Goal: Task Accomplishment & Management: Use online tool/utility

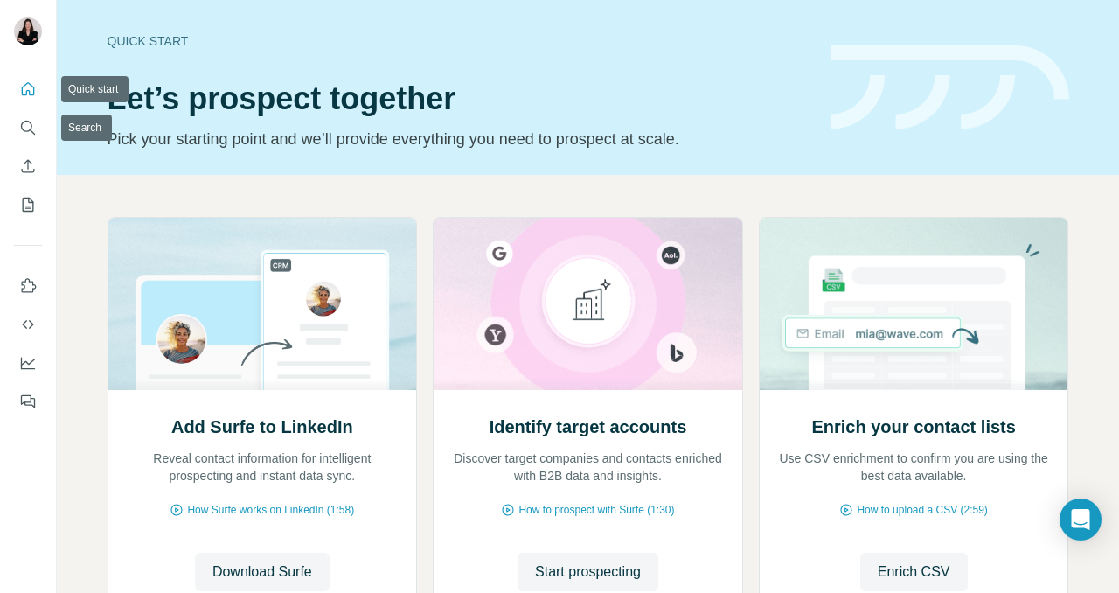
click at [26, 99] on button "Quick start" at bounding box center [28, 88] width 28 height 31
click at [45, 262] on div at bounding box center [28, 240] width 56 height 354
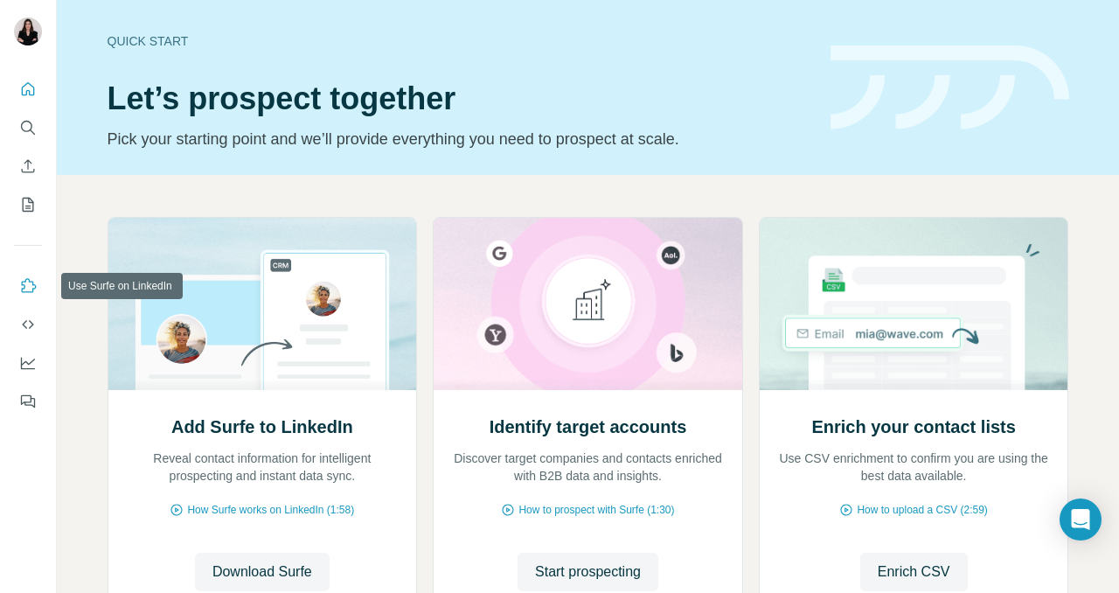
click at [14, 333] on button "Use Surfe API" at bounding box center [28, 324] width 28 height 31
click at [25, 296] on button "Use Surfe on LinkedIn" at bounding box center [28, 285] width 28 height 31
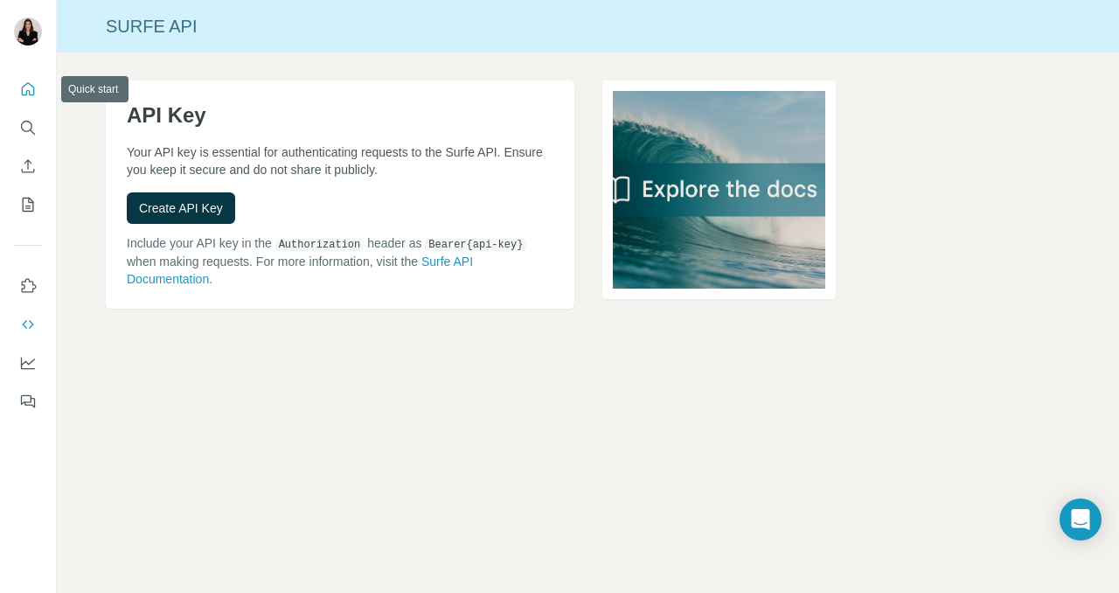
click at [37, 94] on button "Quick start" at bounding box center [28, 88] width 28 height 31
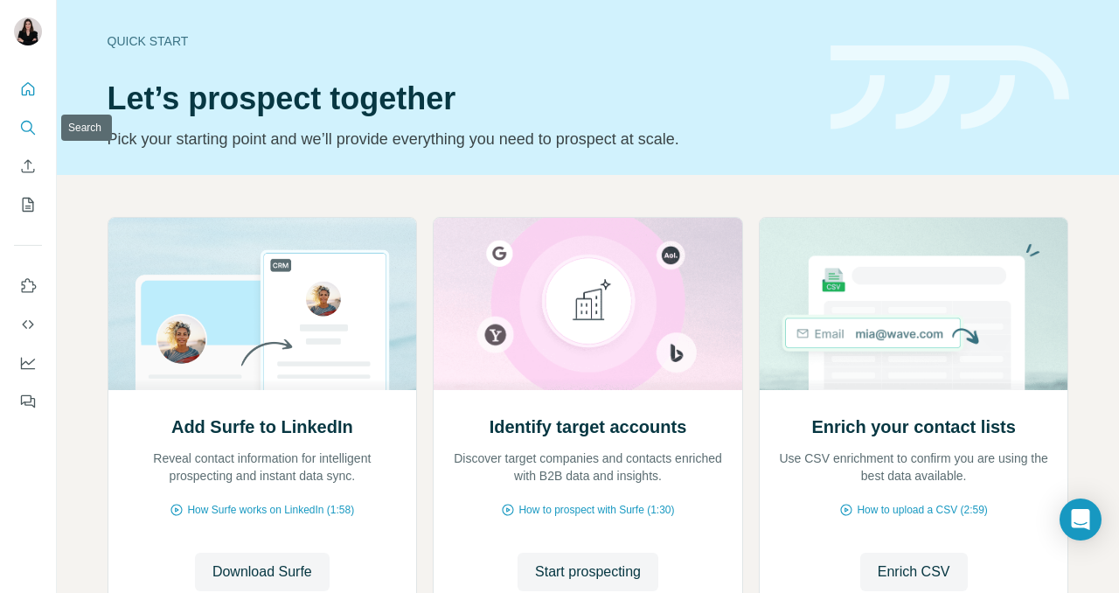
click at [29, 127] on icon "Search" at bounding box center [27, 127] width 17 height 17
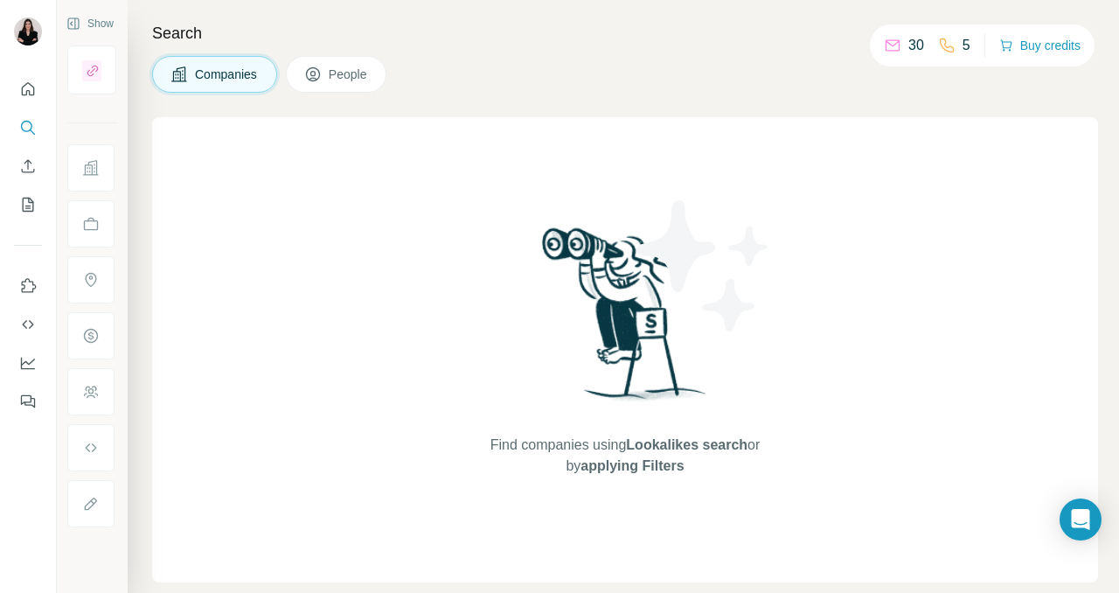
click at [1043, 30] on div "30 5 Buy credits" at bounding box center [982, 45] width 225 height 42
click at [1035, 51] on button "Buy credits" at bounding box center [1040, 45] width 81 height 24
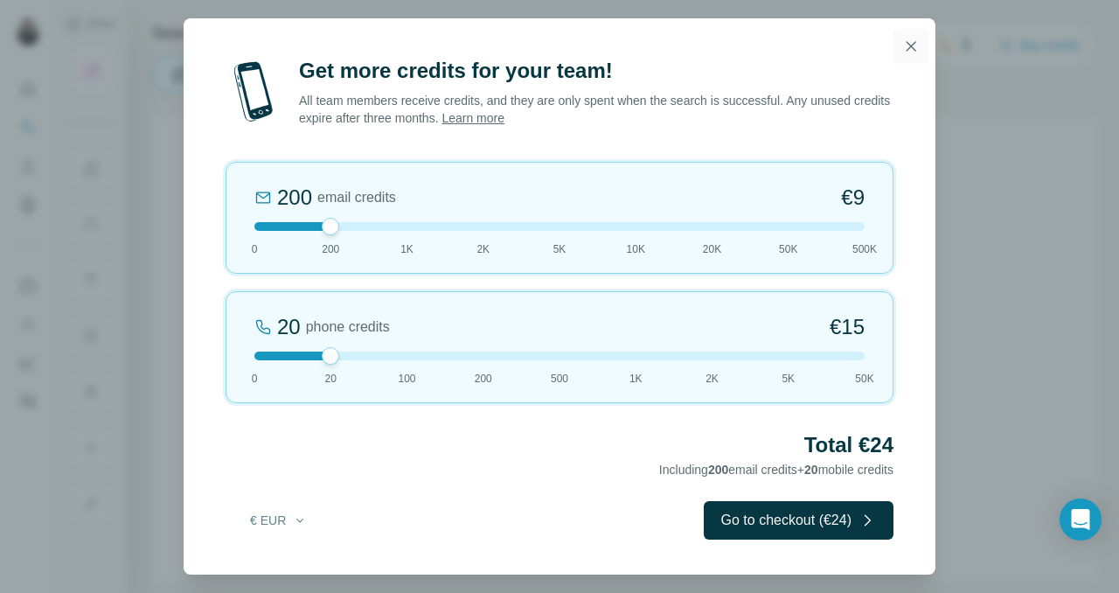
click at [912, 42] on icon "button" at bounding box center [911, 46] width 17 height 17
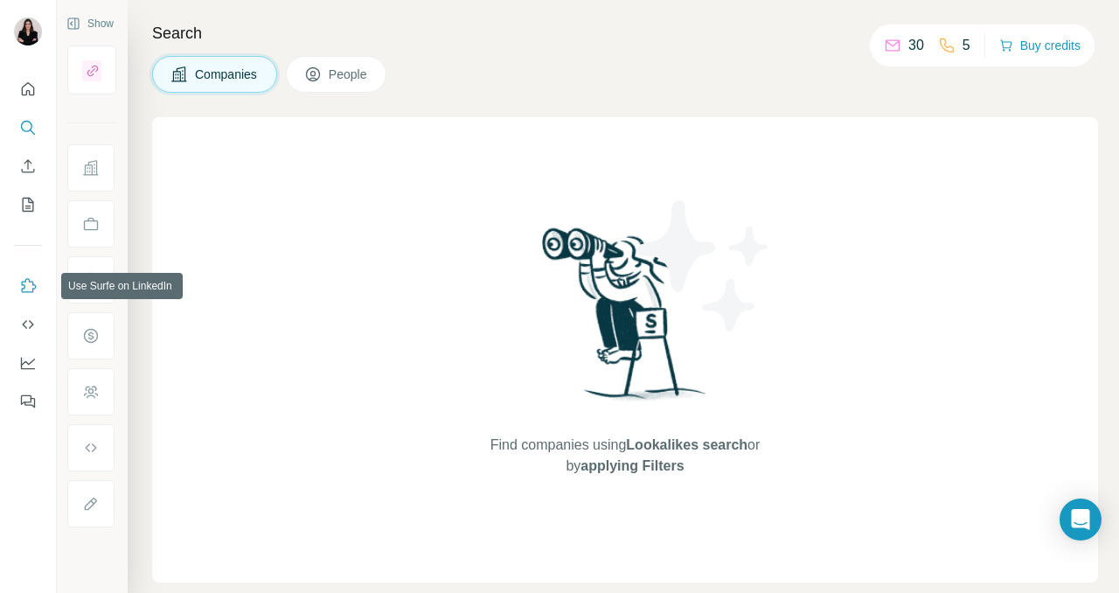
click at [32, 287] on icon "Use Surfe on LinkedIn" at bounding box center [27, 285] width 17 height 17
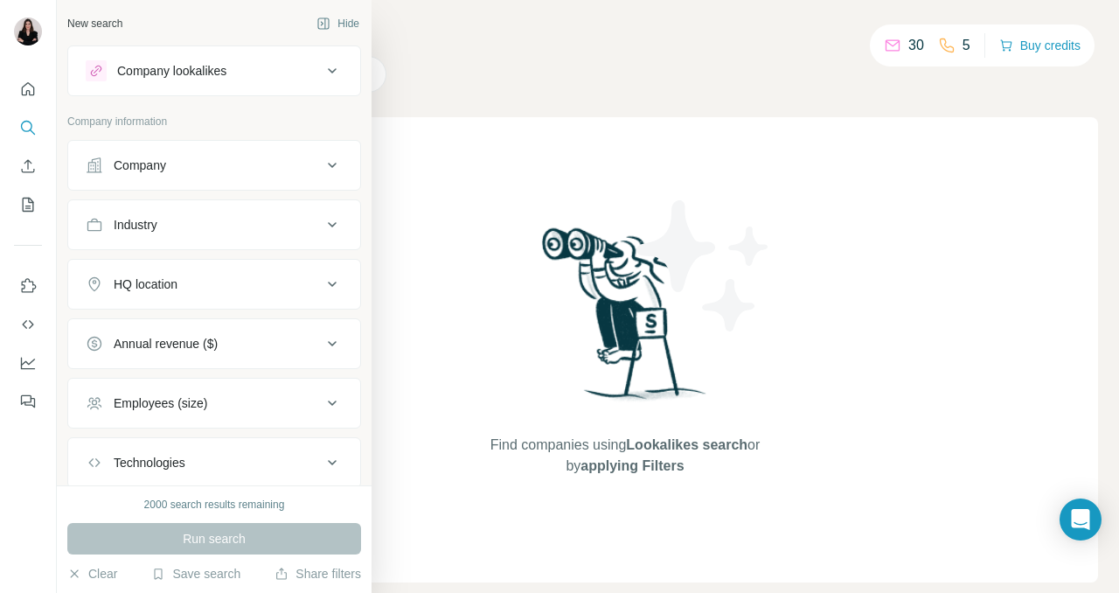
click at [337, 60] on icon at bounding box center [332, 70] width 21 height 21
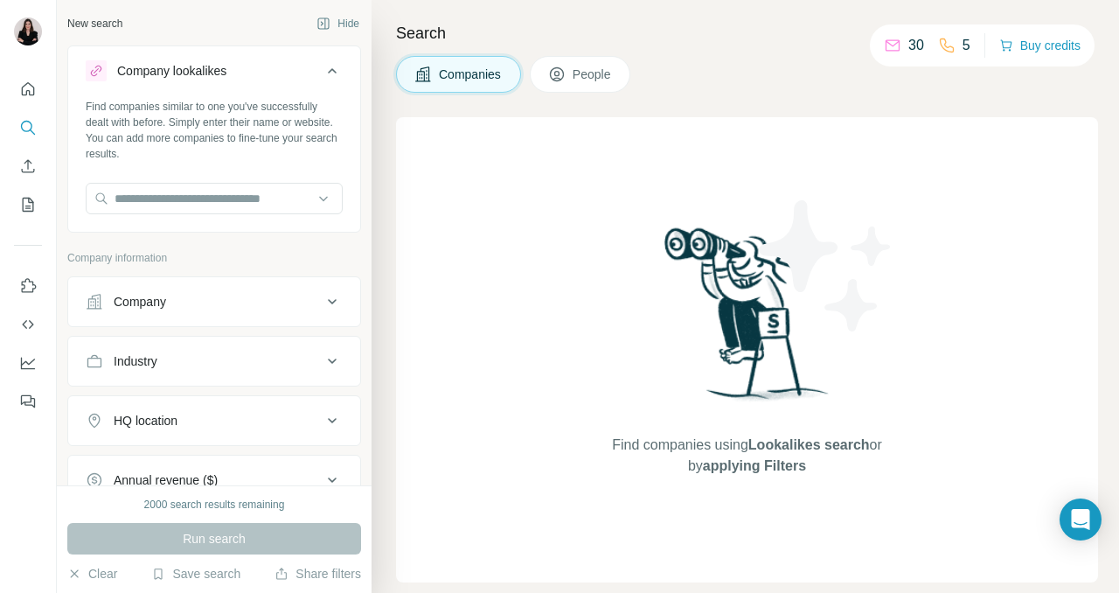
click at [328, 66] on icon at bounding box center [332, 70] width 21 height 21
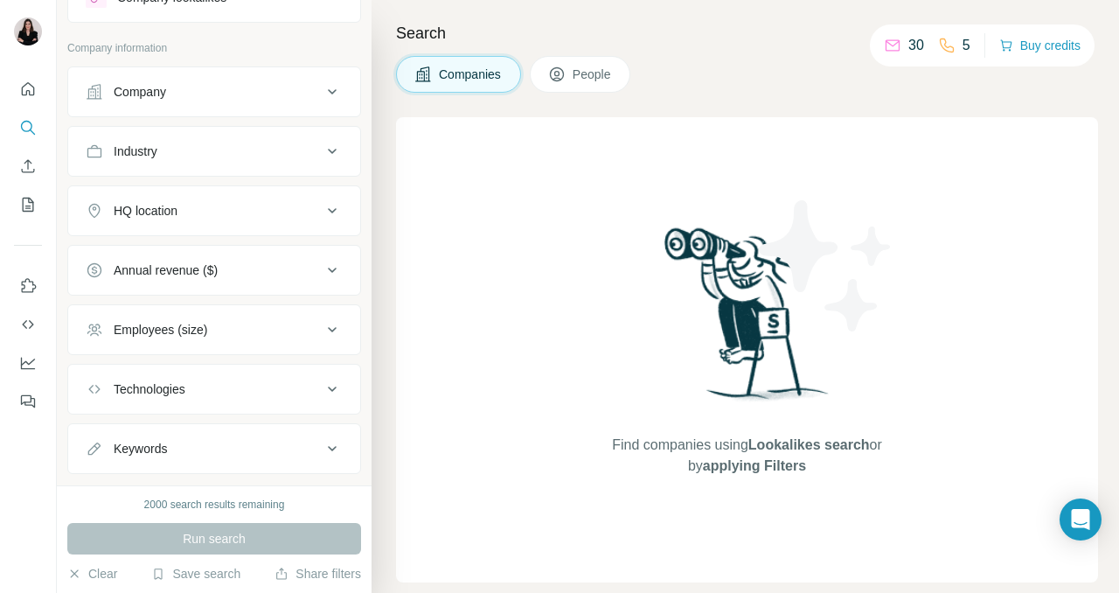
scroll to position [111, 0]
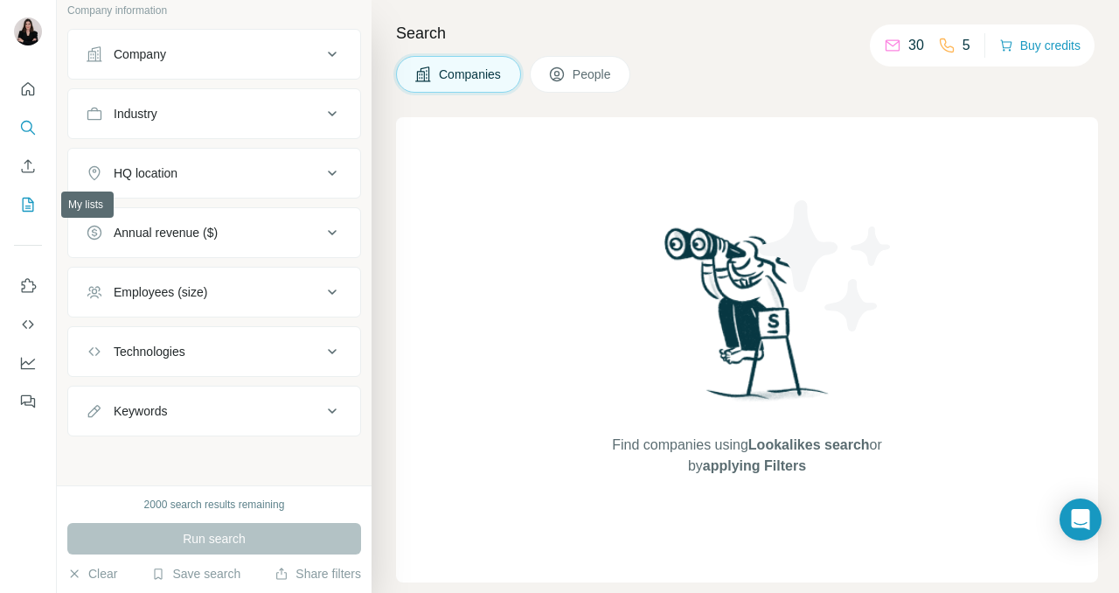
click at [23, 152] on button "Enrich CSV" at bounding box center [28, 165] width 28 height 31
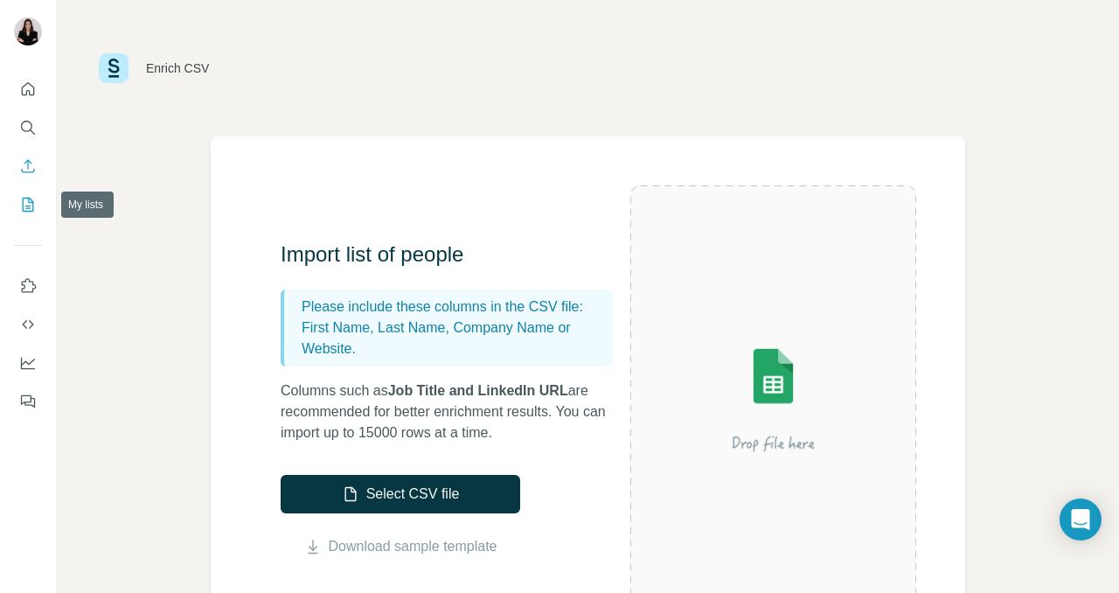
click at [31, 209] on icon "My lists" at bounding box center [27, 204] width 17 height 17
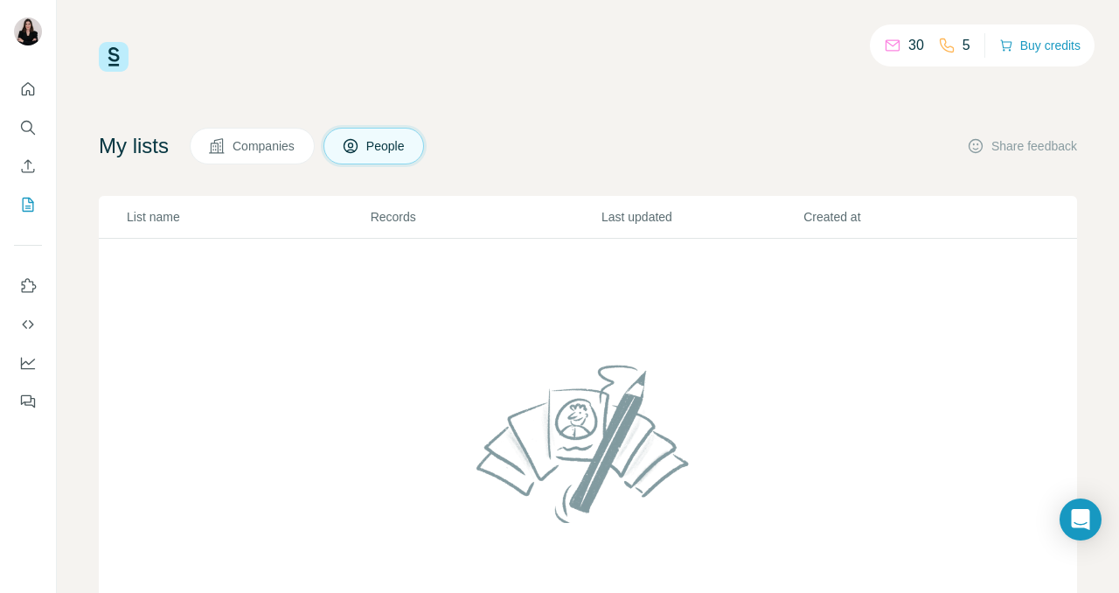
click at [241, 134] on button "Companies" at bounding box center [252, 146] width 125 height 37
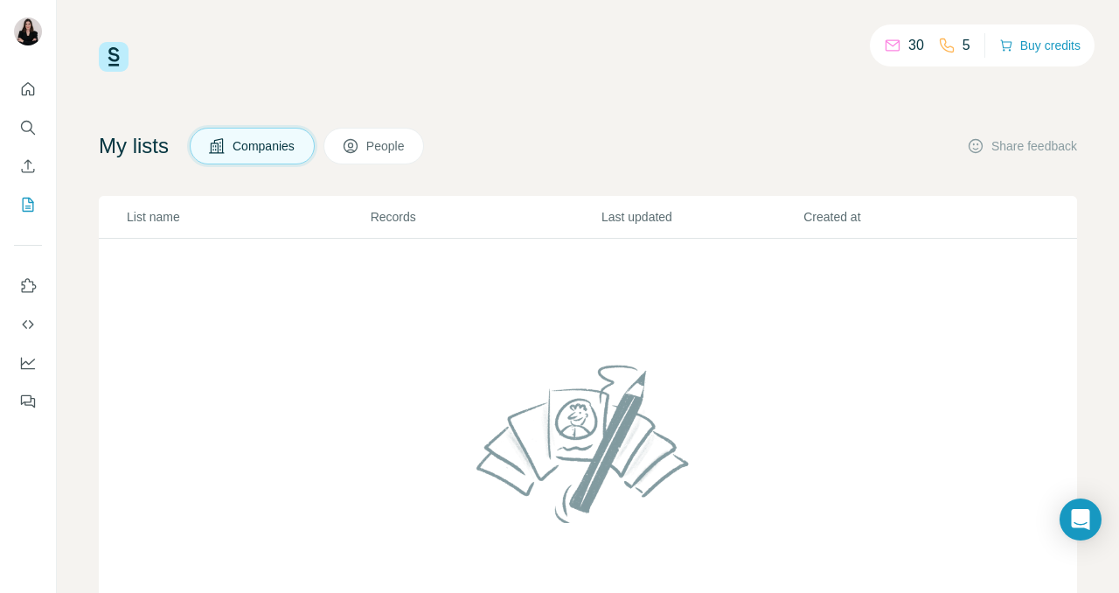
click at [359, 139] on icon at bounding box center [350, 145] width 17 height 17
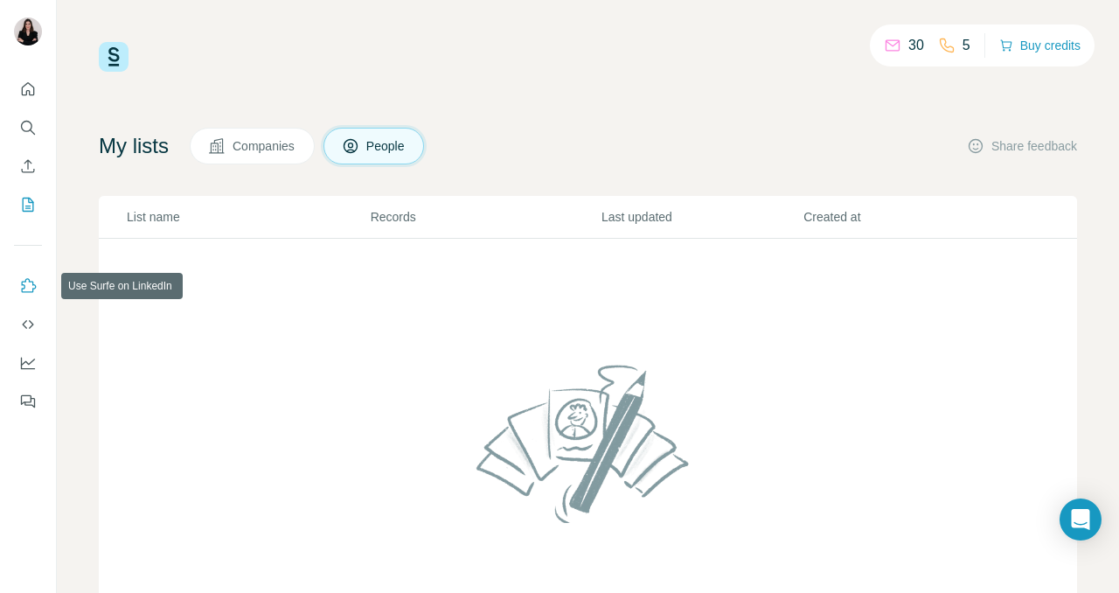
click at [23, 295] on button "Use Surfe on LinkedIn" at bounding box center [28, 285] width 28 height 31
click at [29, 355] on icon "Dashboard" at bounding box center [27, 362] width 17 height 17
click at [29, 96] on icon "Quick start" at bounding box center [27, 88] width 17 height 17
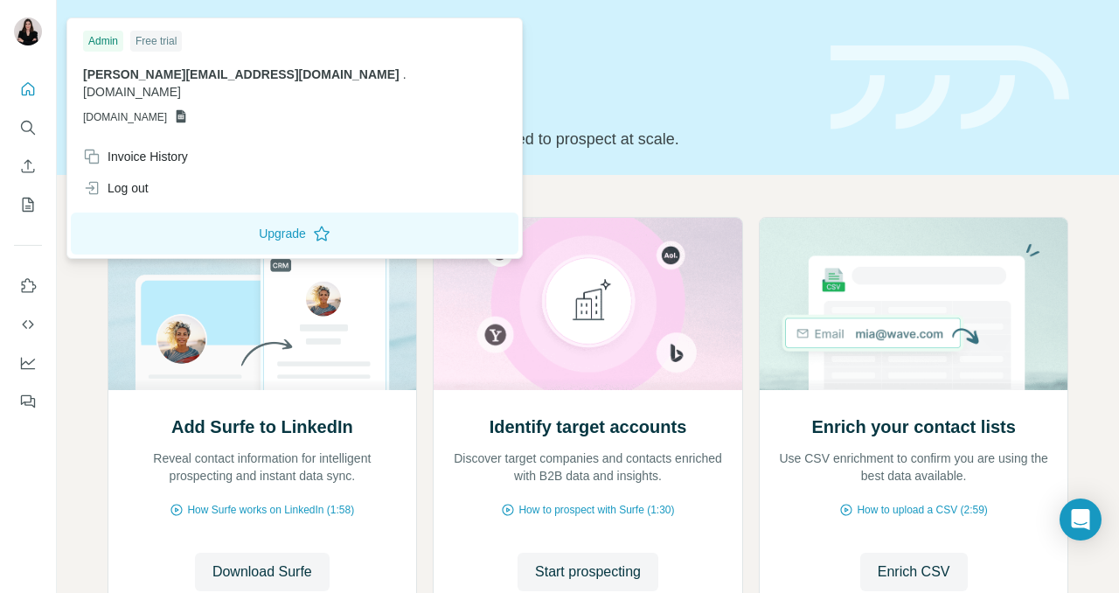
click at [21, 27] on img at bounding box center [28, 31] width 28 height 28
click at [27, 129] on icon "Search" at bounding box center [27, 127] width 17 height 17
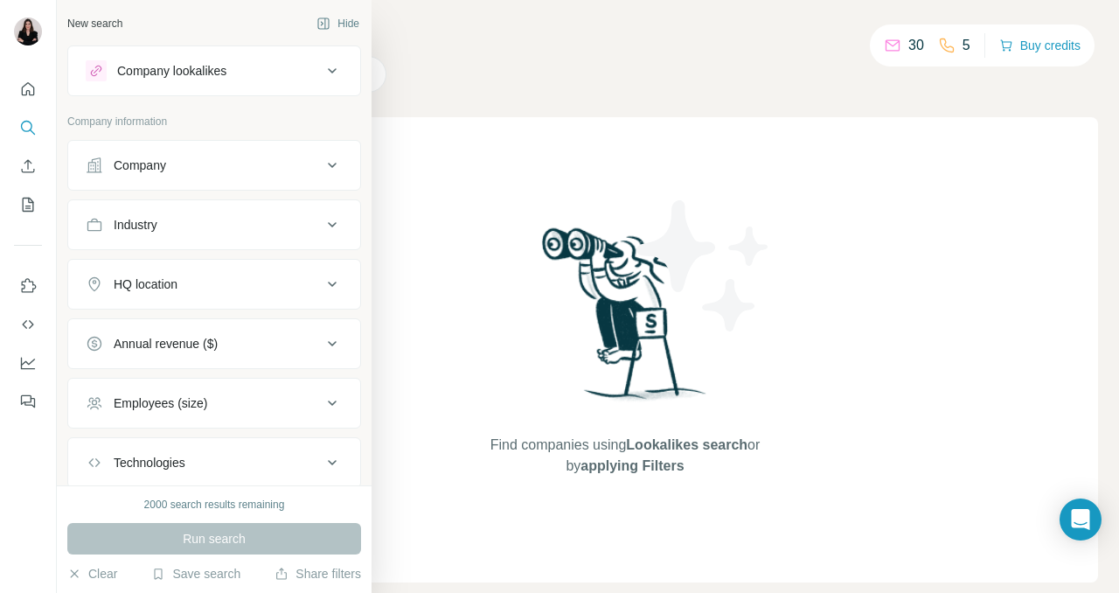
scroll to position [111, 0]
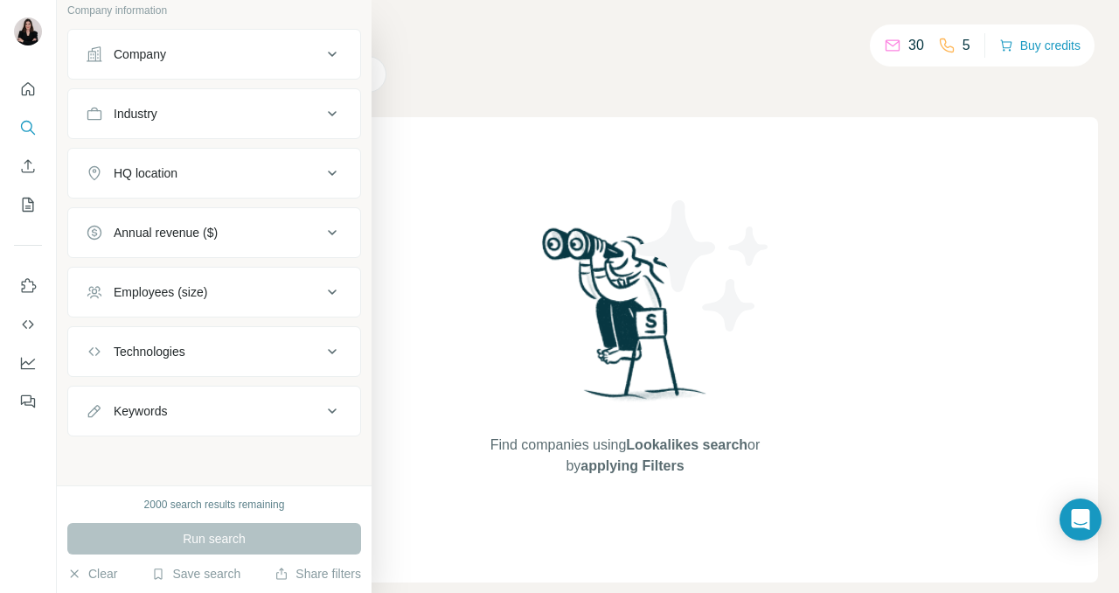
click at [227, 349] on div "Technologies" at bounding box center [204, 351] width 236 height 17
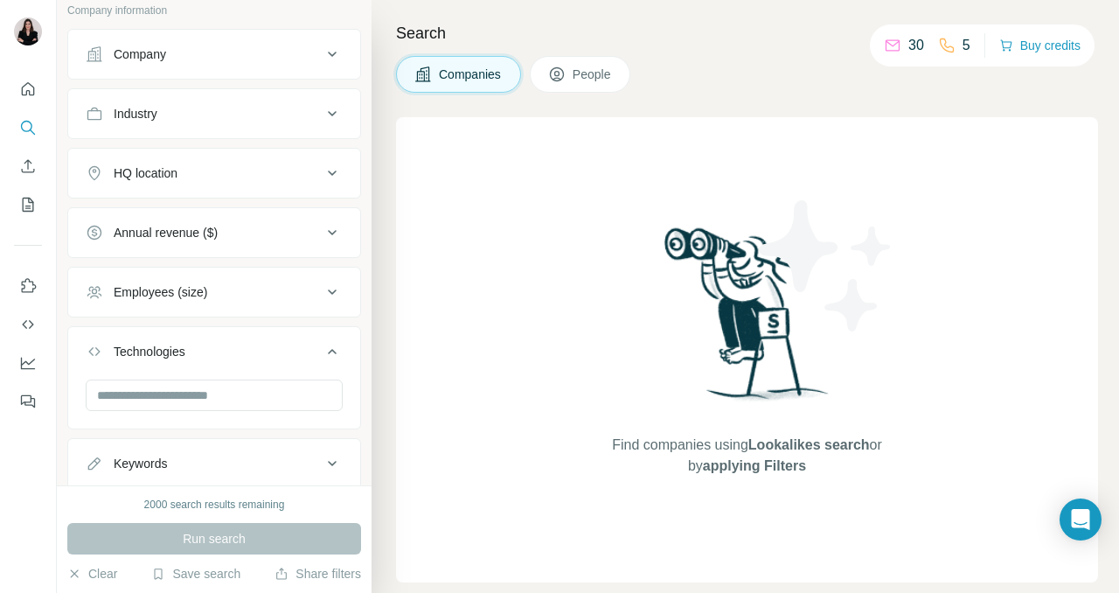
click at [227, 349] on div "Technologies" at bounding box center [204, 351] width 236 height 17
click at [253, 289] on div "Employees (size)" at bounding box center [204, 291] width 236 height 17
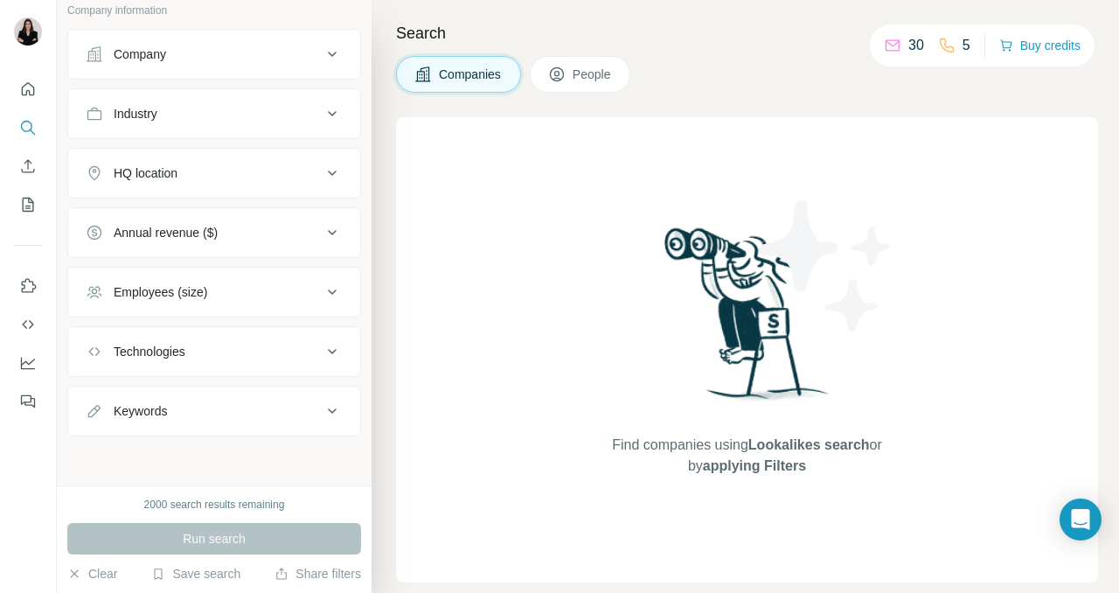
click at [270, 226] on div "Annual revenue ($)" at bounding box center [204, 232] width 236 height 17
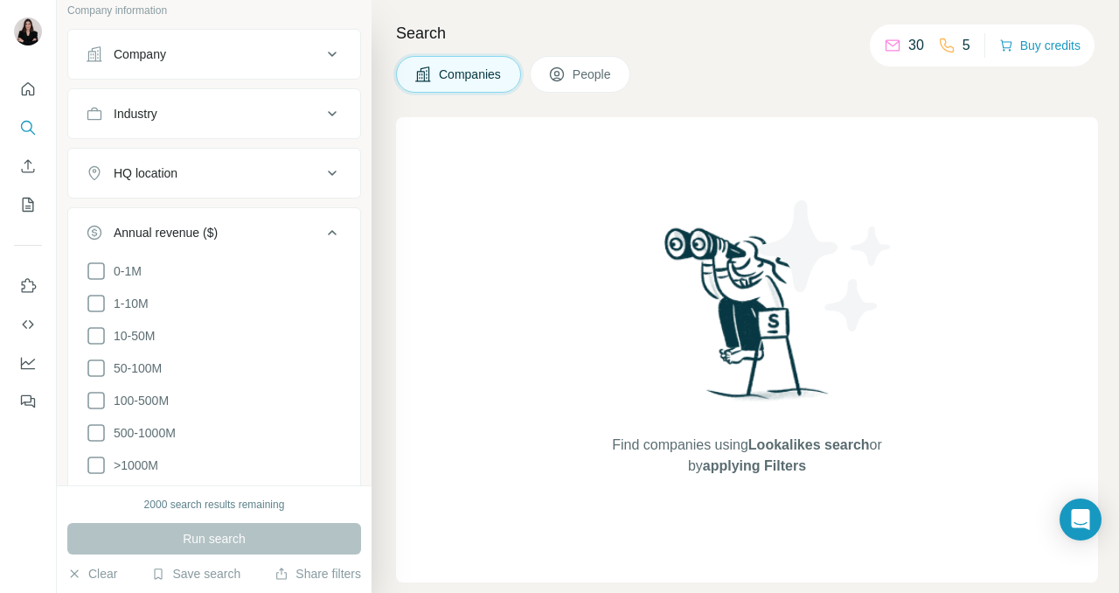
click at [270, 231] on div "Annual revenue ($)" at bounding box center [204, 232] width 236 height 17
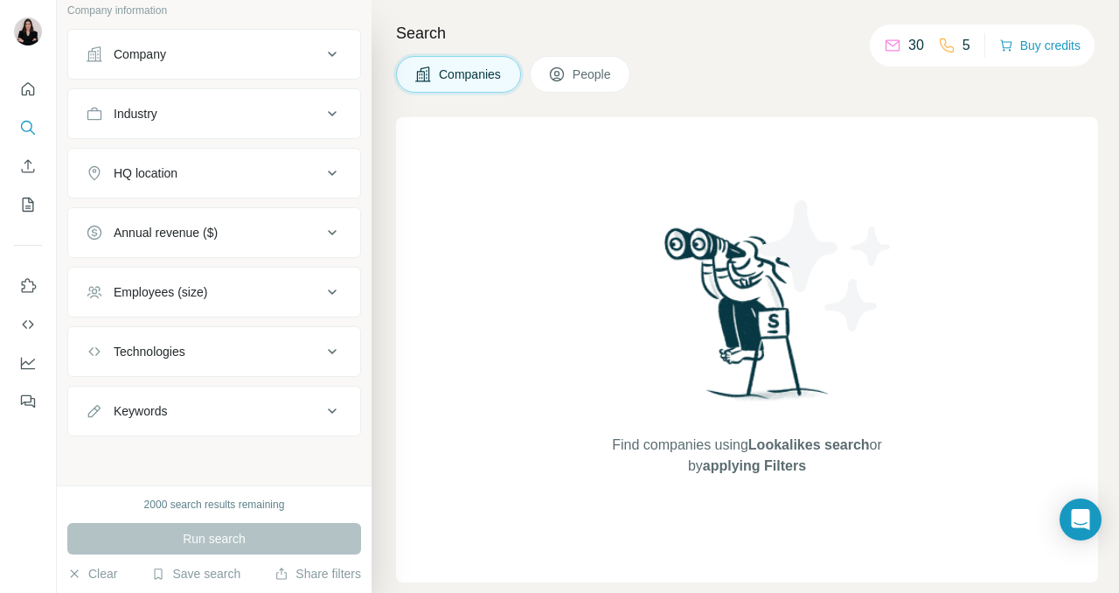
click at [284, 174] on div "HQ location" at bounding box center [204, 172] width 236 height 17
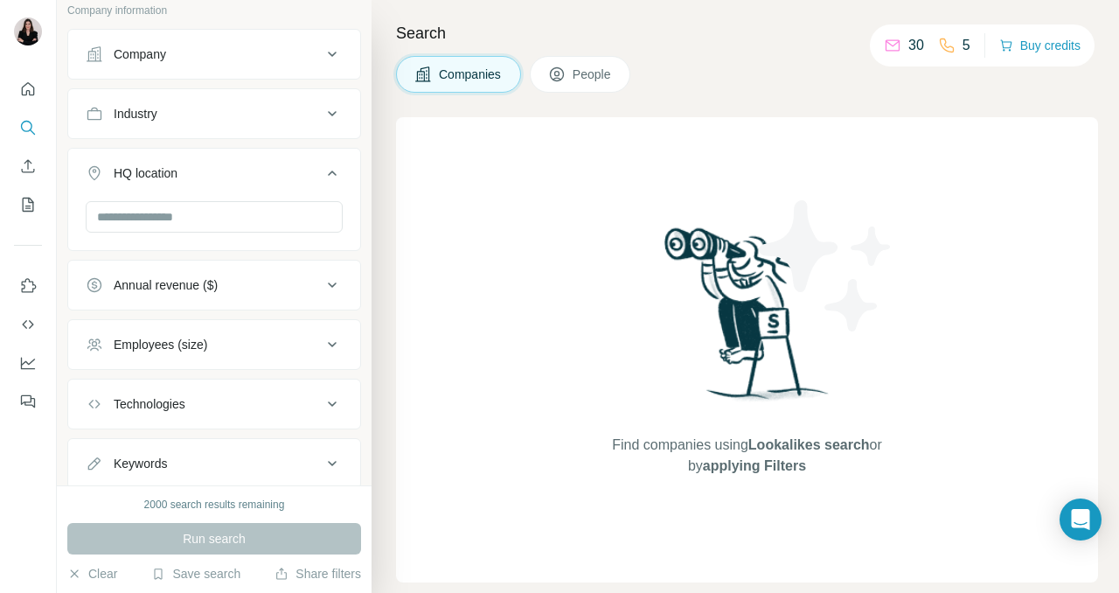
click at [284, 174] on div "HQ location" at bounding box center [204, 172] width 236 height 17
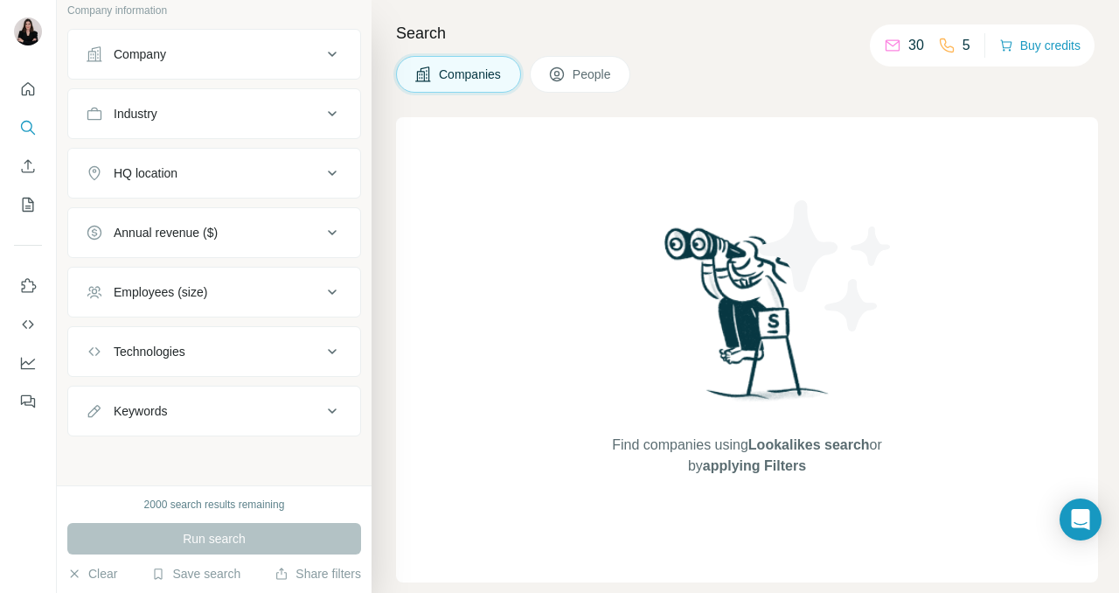
click at [286, 120] on div "Industry" at bounding box center [204, 113] width 236 height 17
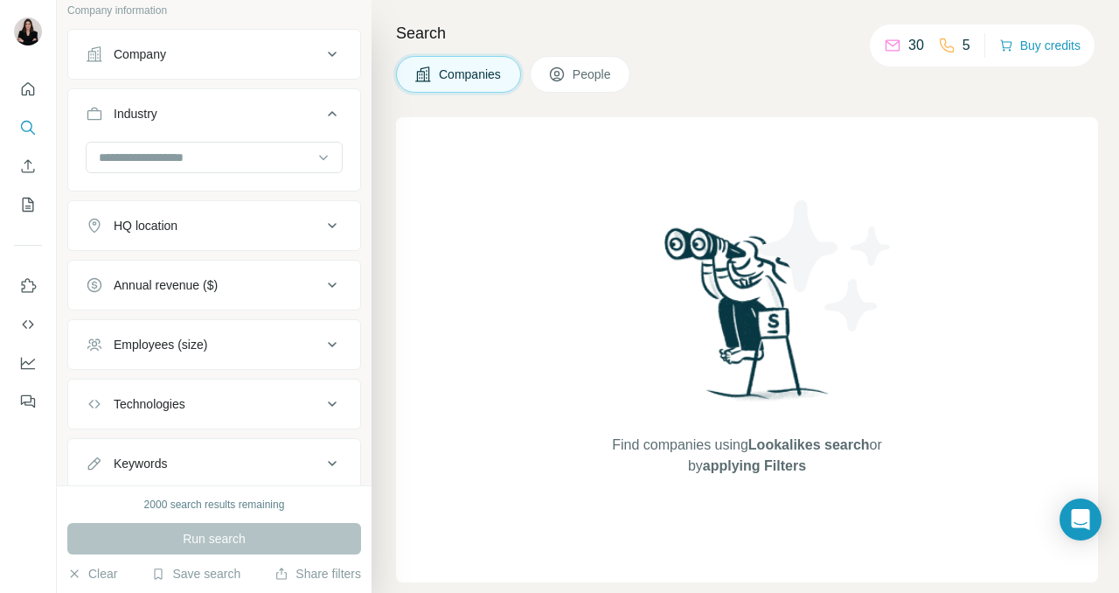
click at [273, 56] on div "Company" at bounding box center [204, 53] width 236 height 17
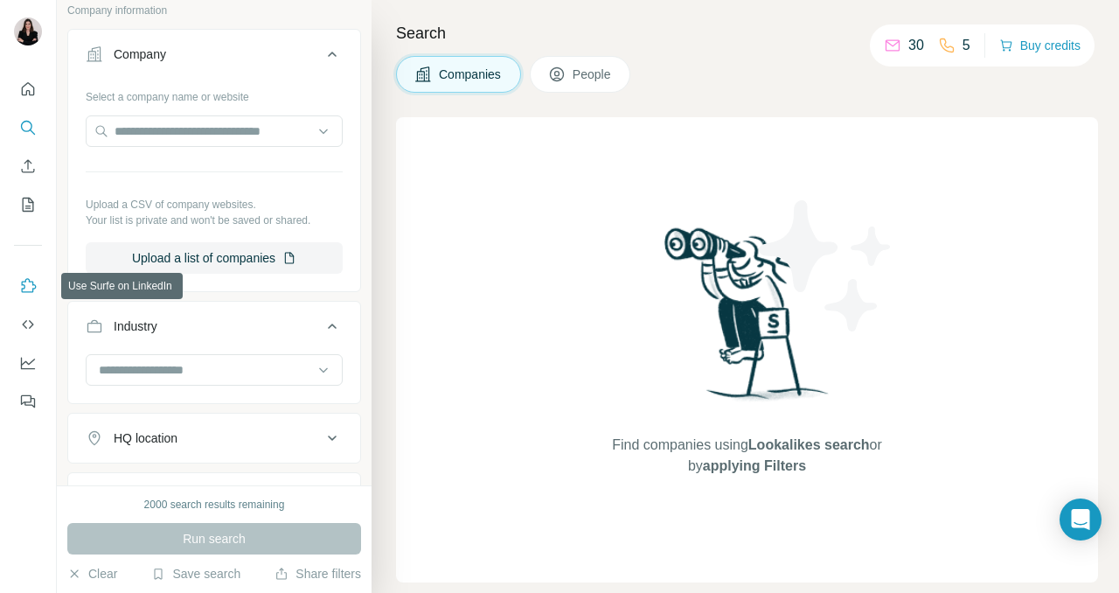
click at [35, 289] on icon "Use Surfe on LinkedIn" at bounding box center [27, 285] width 17 height 17
click at [885, 52] on icon at bounding box center [892, 45] width 17 height 17
click at [910, 47] on p "30" at bounding box center [917, 45] width 16 height 21
click at [1012, 46] on button "Buy credits" at bounding box center [1040, 45] width 81 height 24
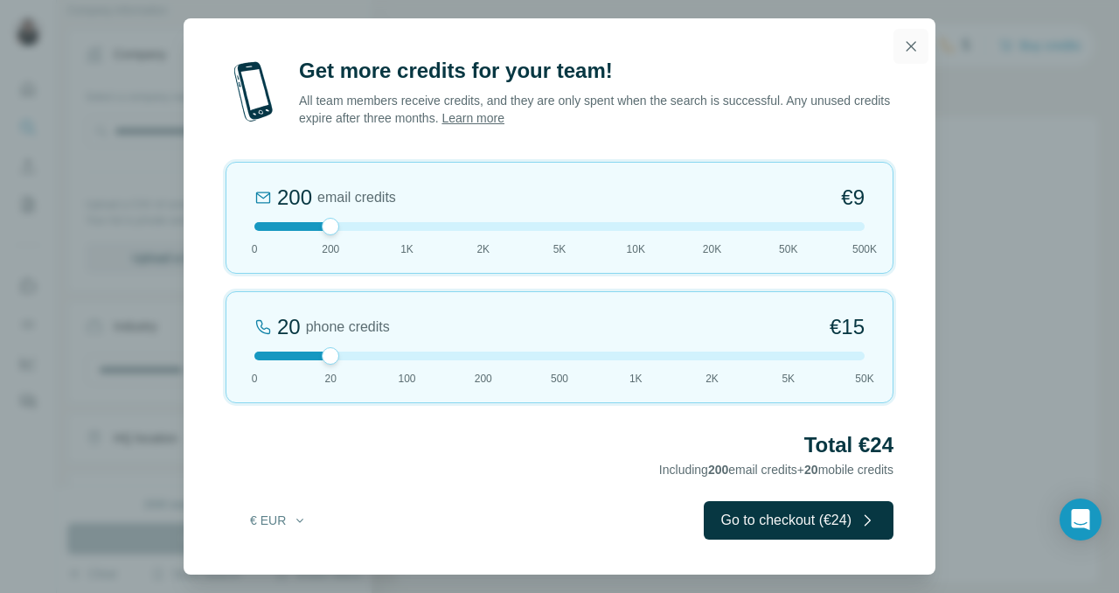
click at [916, 47] on icon "button" at bounding box center [911, 46] width 17 height 17
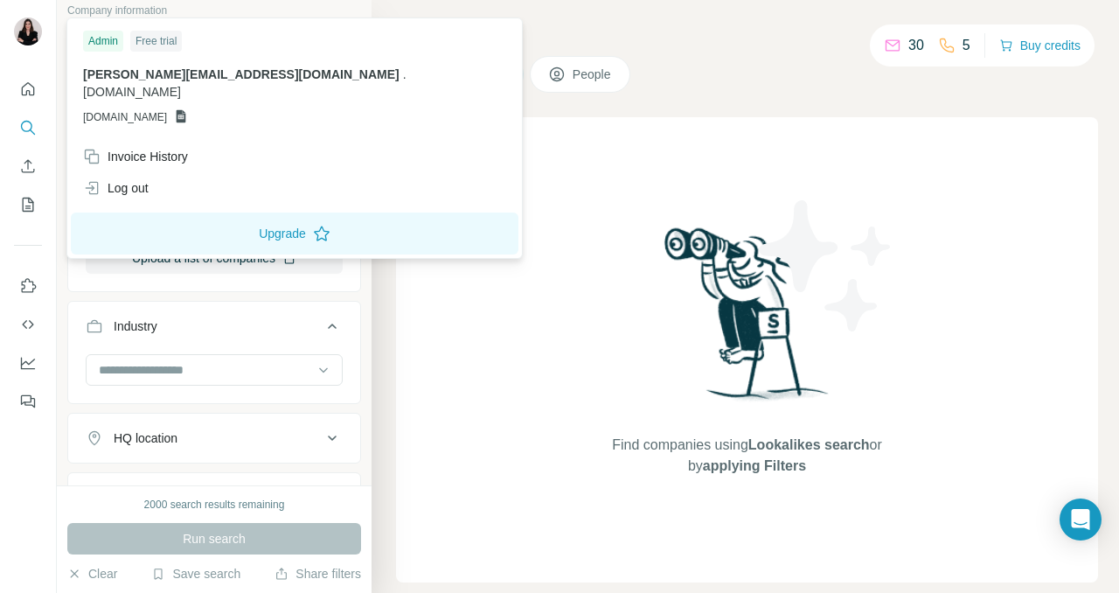
click at [44, 46] on div at bounding box center [30, 34] width 51 height 58
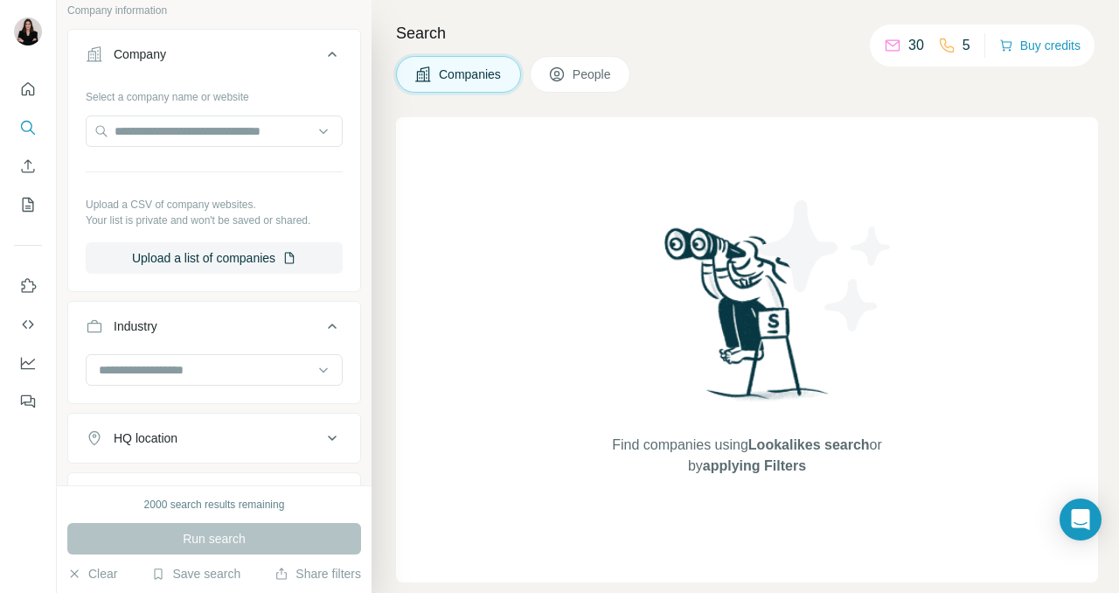
click at [39, 16] on div at bounding box center [30, 34] width 51 height 58
click at [29, 26] on img at bounding box center [28, 31] width 28 height 28
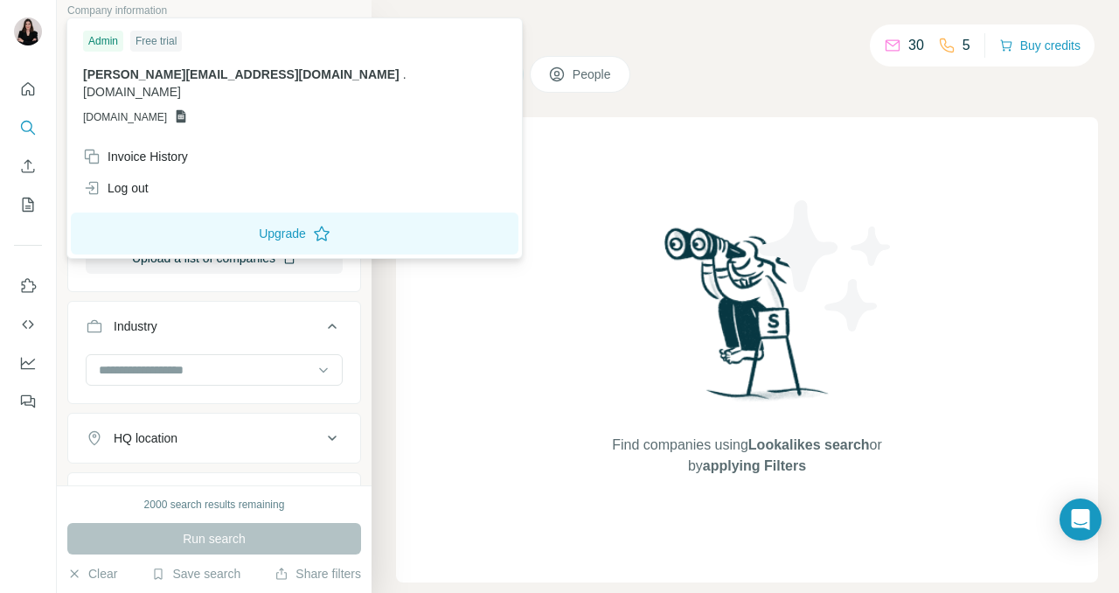
click at [160, 36] on div "Free trial" at bounding box center [156, 41] width 52 height 21
click at [100, 31] on div "Admin" at bounding box center [103, 41] width 40 height 21
click at [196, 220] on button "Upgrade" at bounding box center [295, 234] width 448 height 42
click at [591, 178] on div "Find companies using Lookalikes search or by applying Filters" at bounding box center [747, 349] width 315 height 465
